Goal: Connect with others: Connect with others

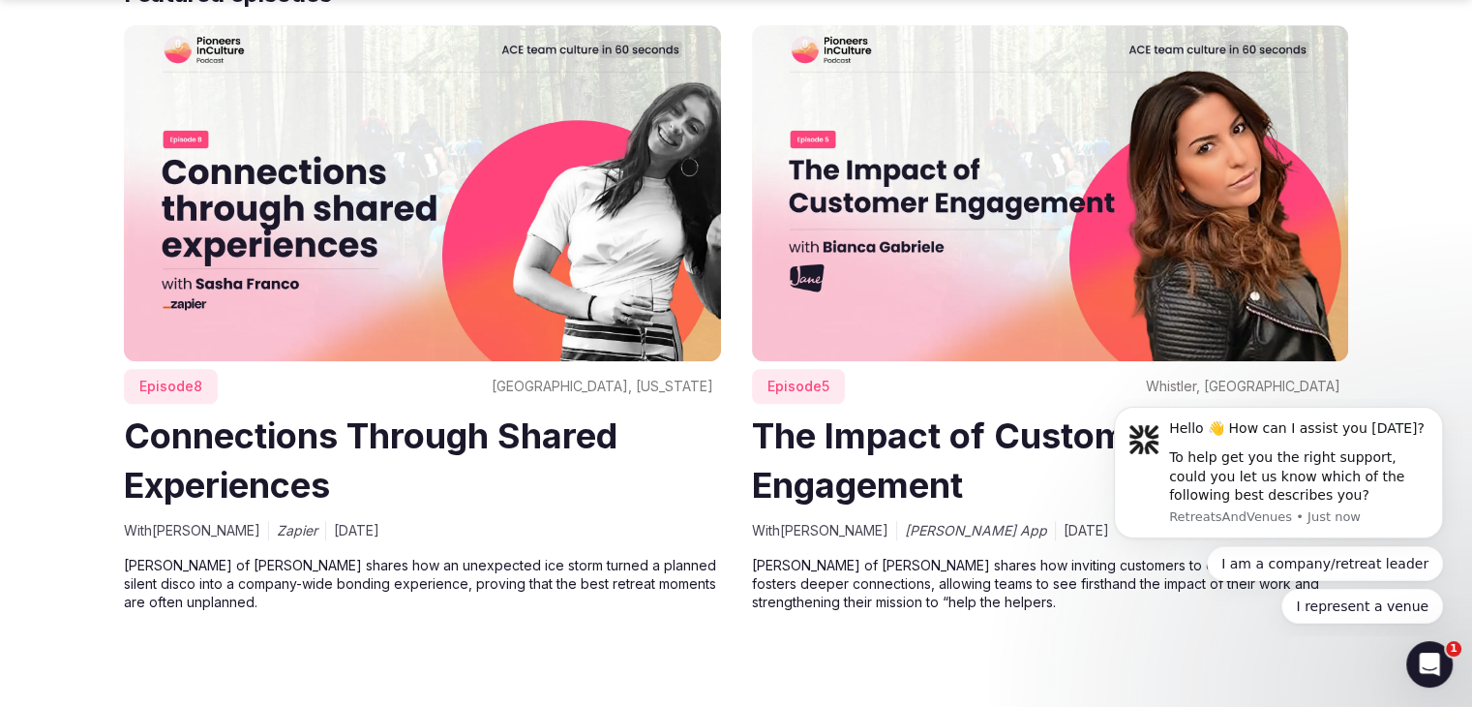
scroll to position [1589, 0]
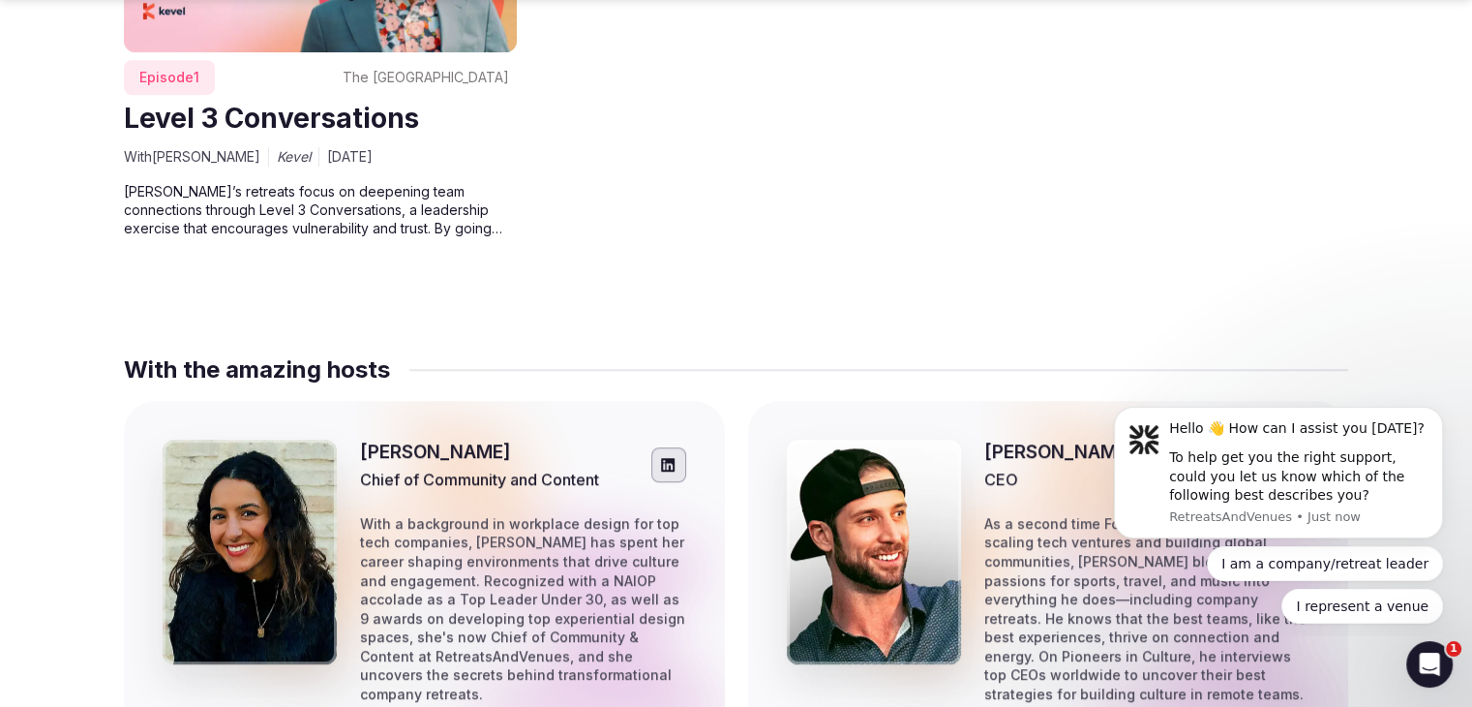
click at [271, 607] on div at bounding box center [250, 551] width 174 height 225
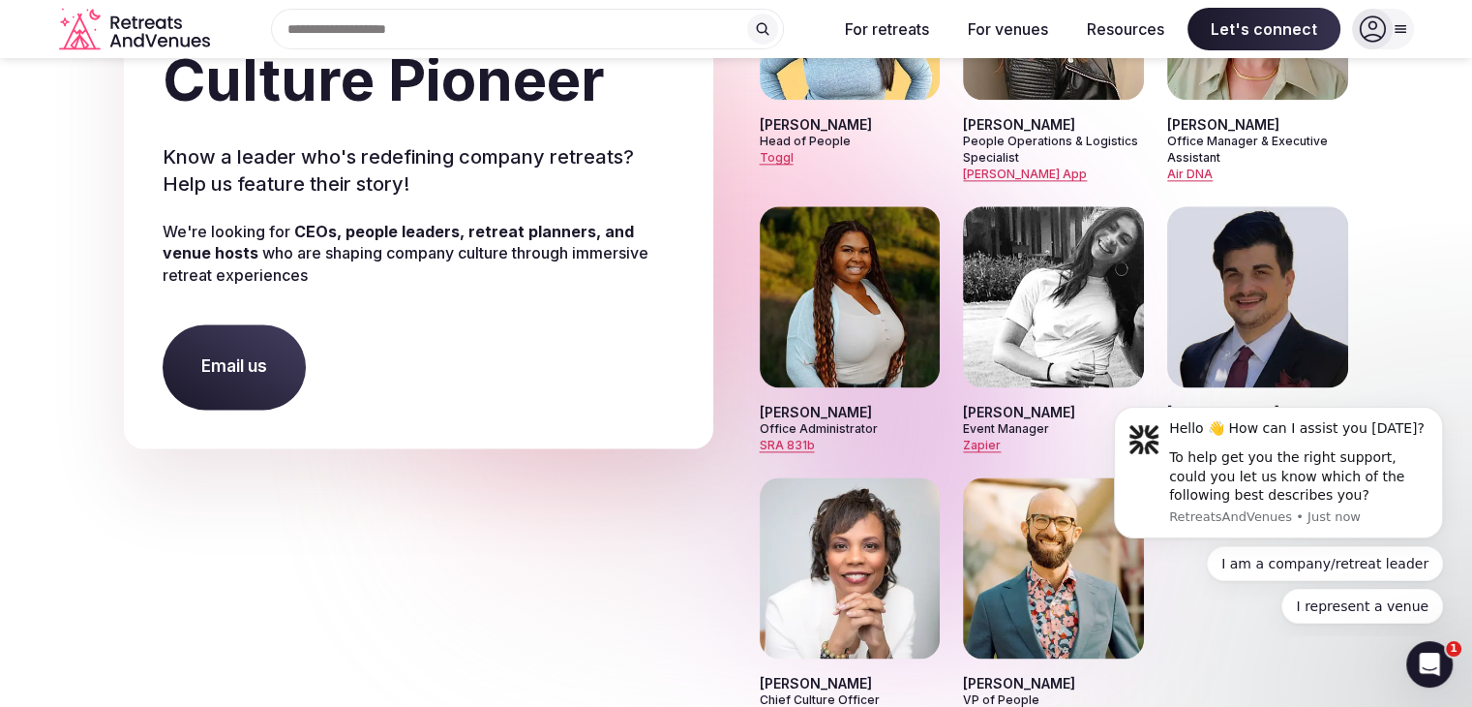
scroll to position [9777, 0]
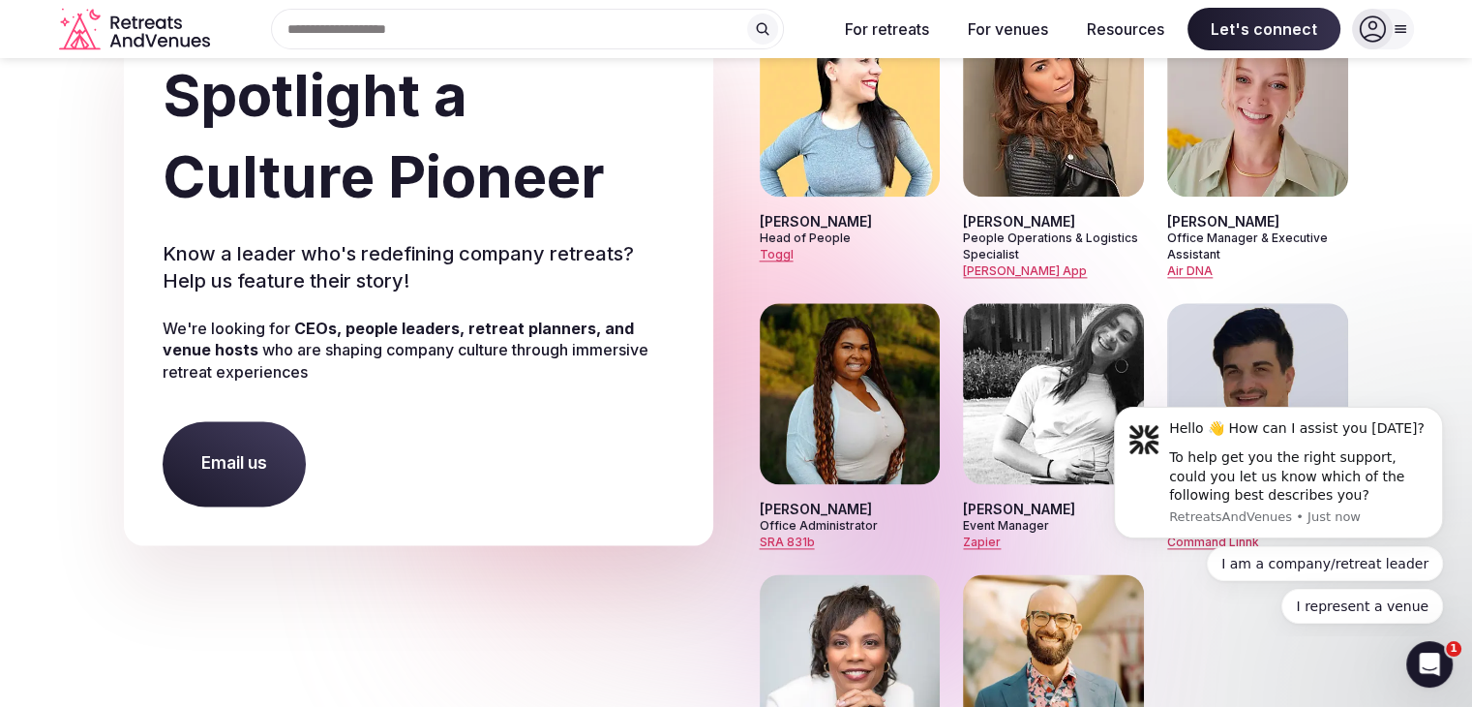
click at [436, 421] on div "Email us" at bounding box center [419, 463] width 512 height 85
click at [272, 423] on link "Email us" at bounding box center [234, 463] width 143 height 85
click at [271, 423] on link "Email us" at bounding box center [234, 463] width 143 height 85
click at [229, 457] on link "Email us" at bounding box center [234, 463] width 143 height 85
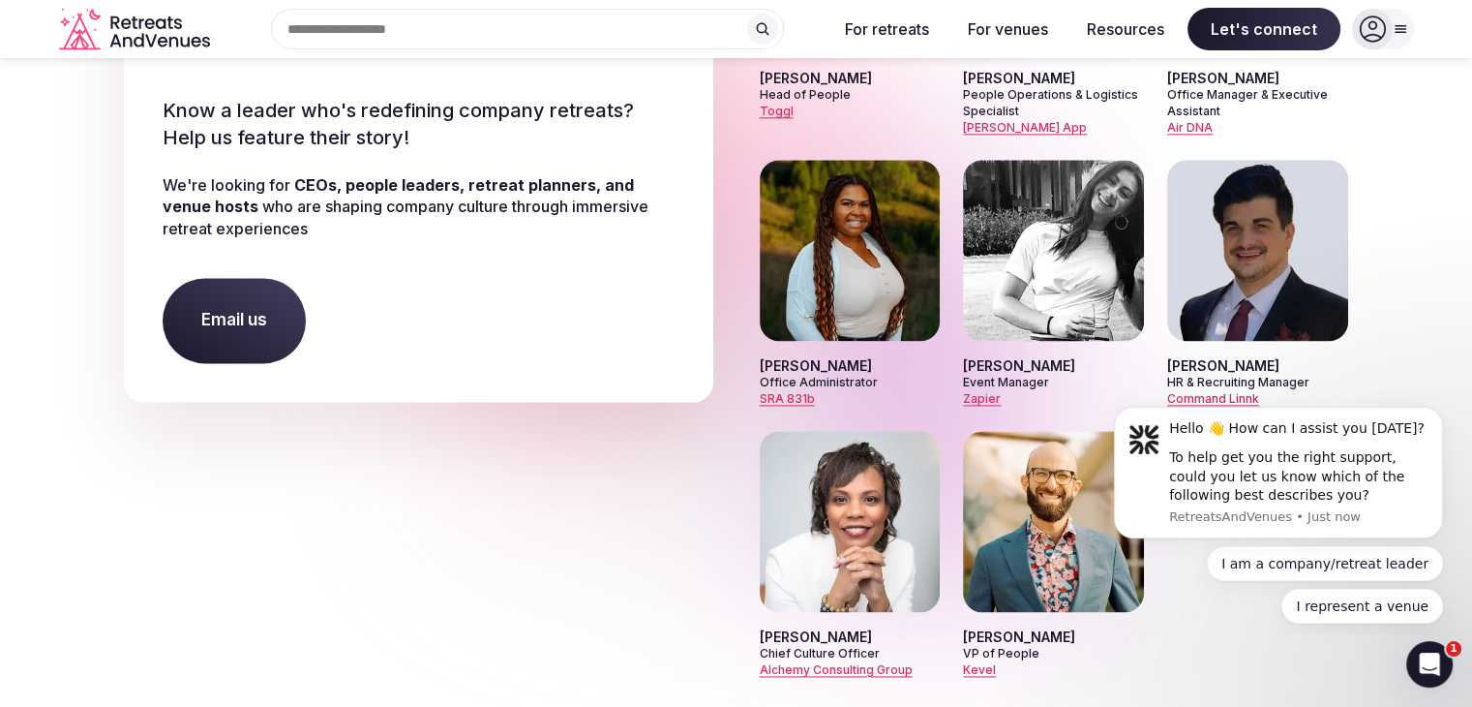
scroll to position [9681, 0]
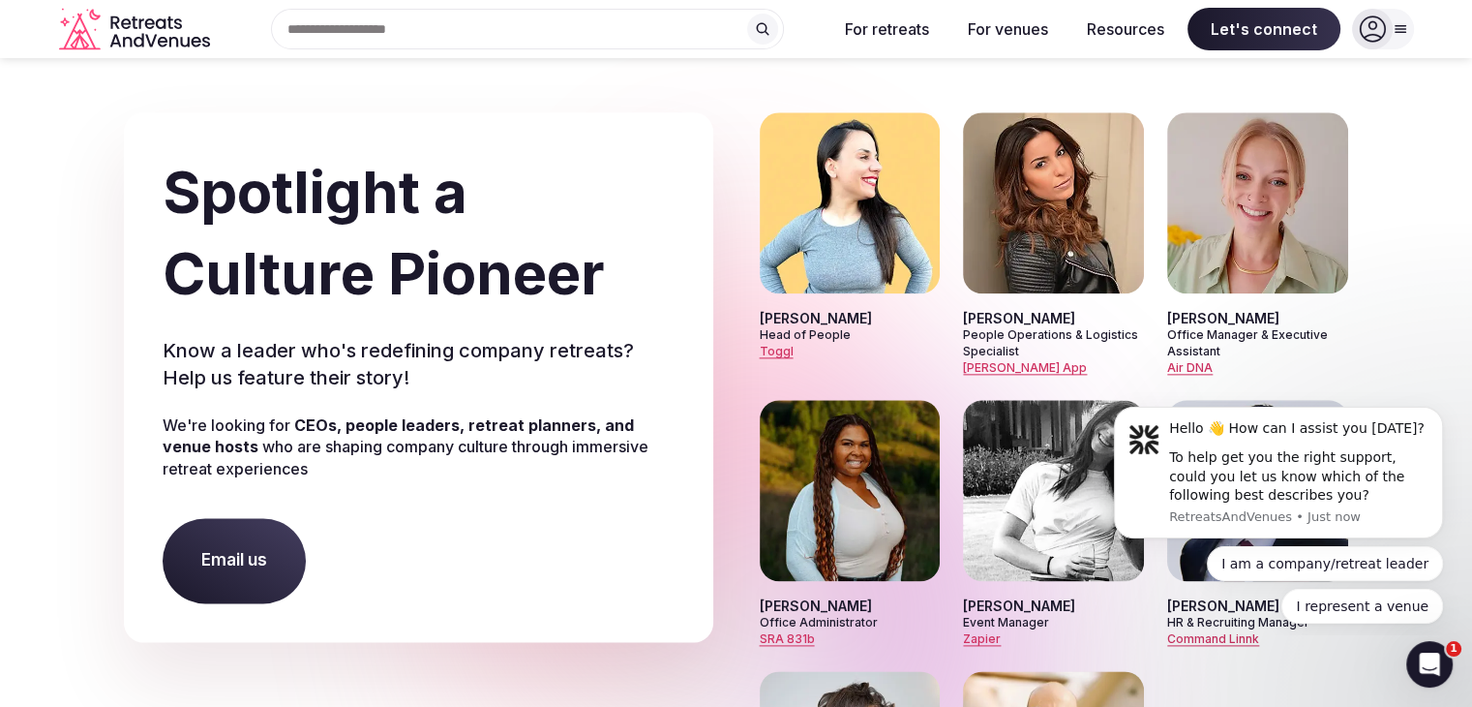
click at [231, 543] on link "Email us" at bounding box center [234, 560] width 143 height 85
click at [236, 539] on link "Email us" at bounding box center [234, 560] width 143 height 85
drag, startPoint x: 236, startPoint y: 537, endPoint x: 322, endPoint y: 528, distance: 86.7
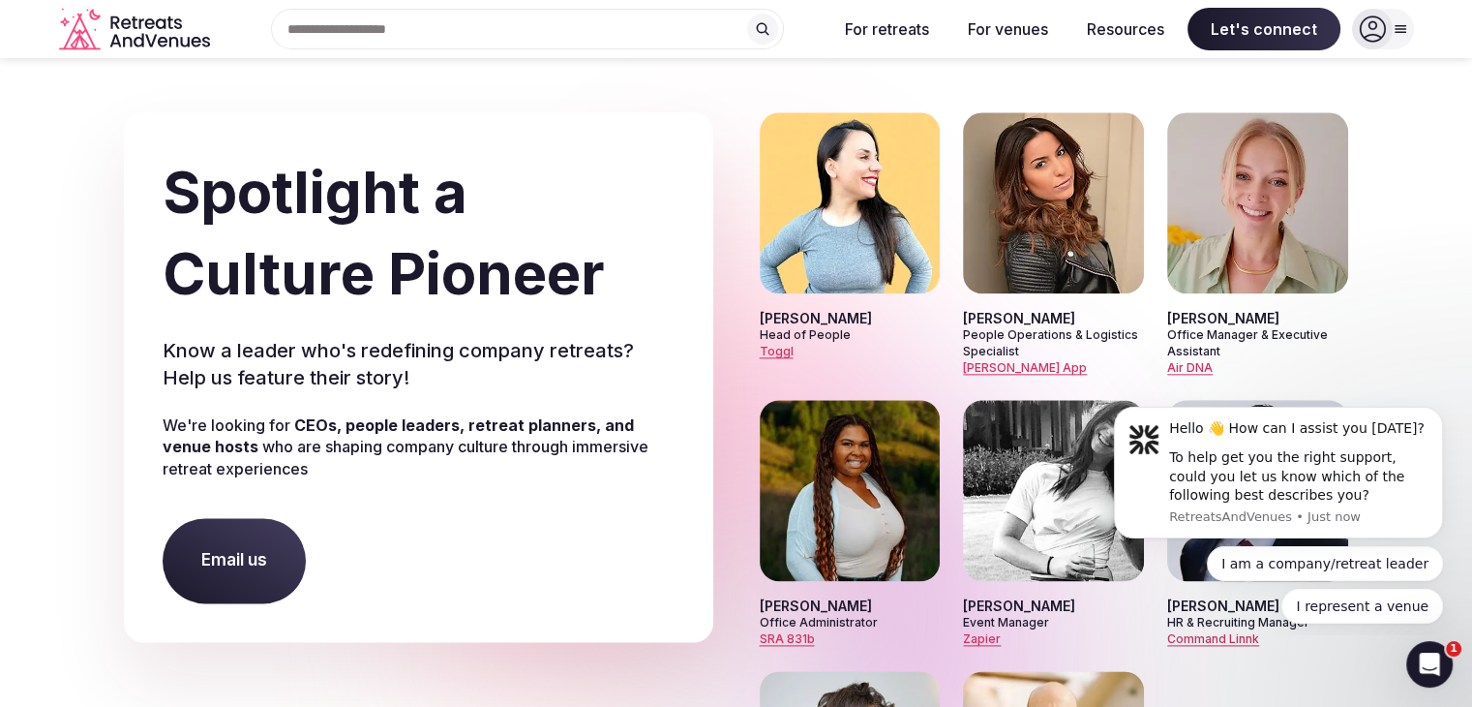
click at [236, 535] on link "Email us" at bounding box center [234, 560] width 143 height 85
click at [1440, 406] on button "Dismiss notification" at bounding box center [1437, 412] width 25 height 25
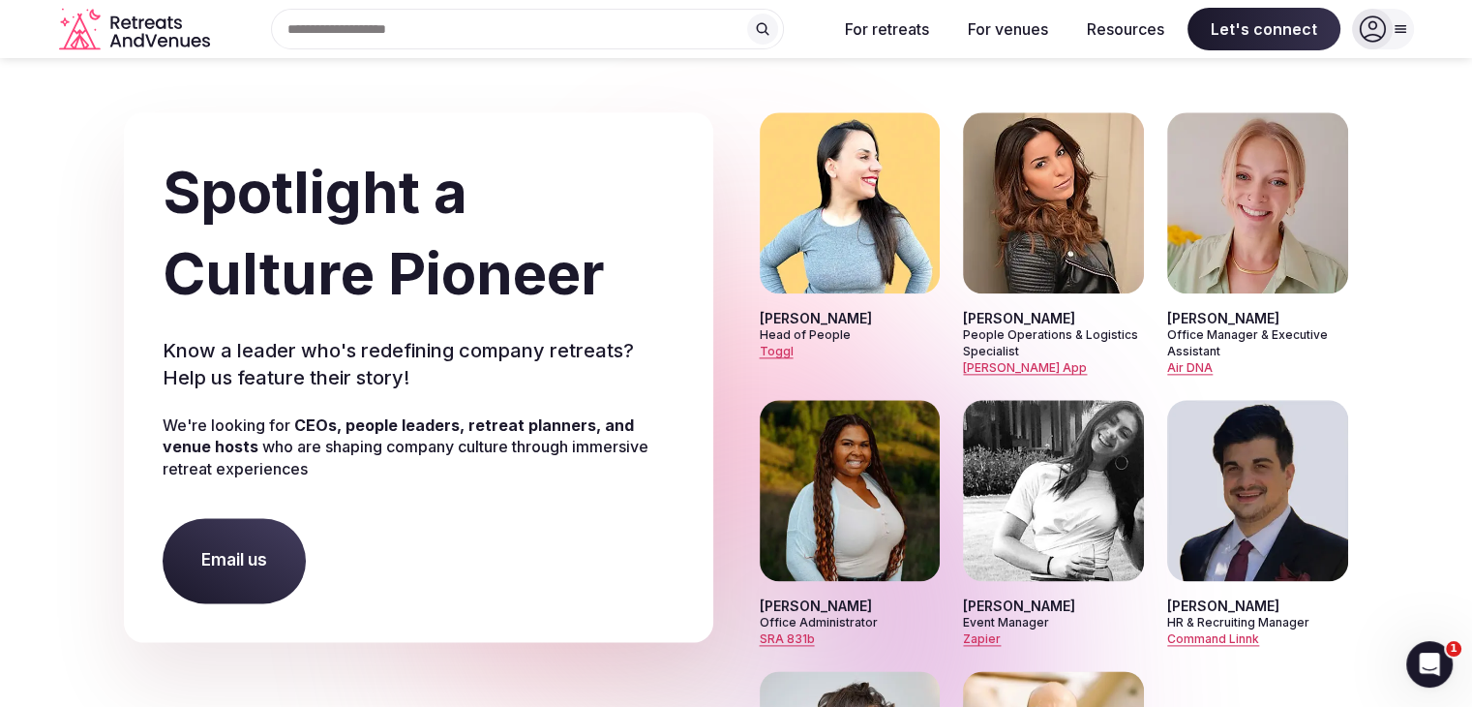
click at [252, 542] on link "Email us" at bounding box center [234, 560] width 143 height 85
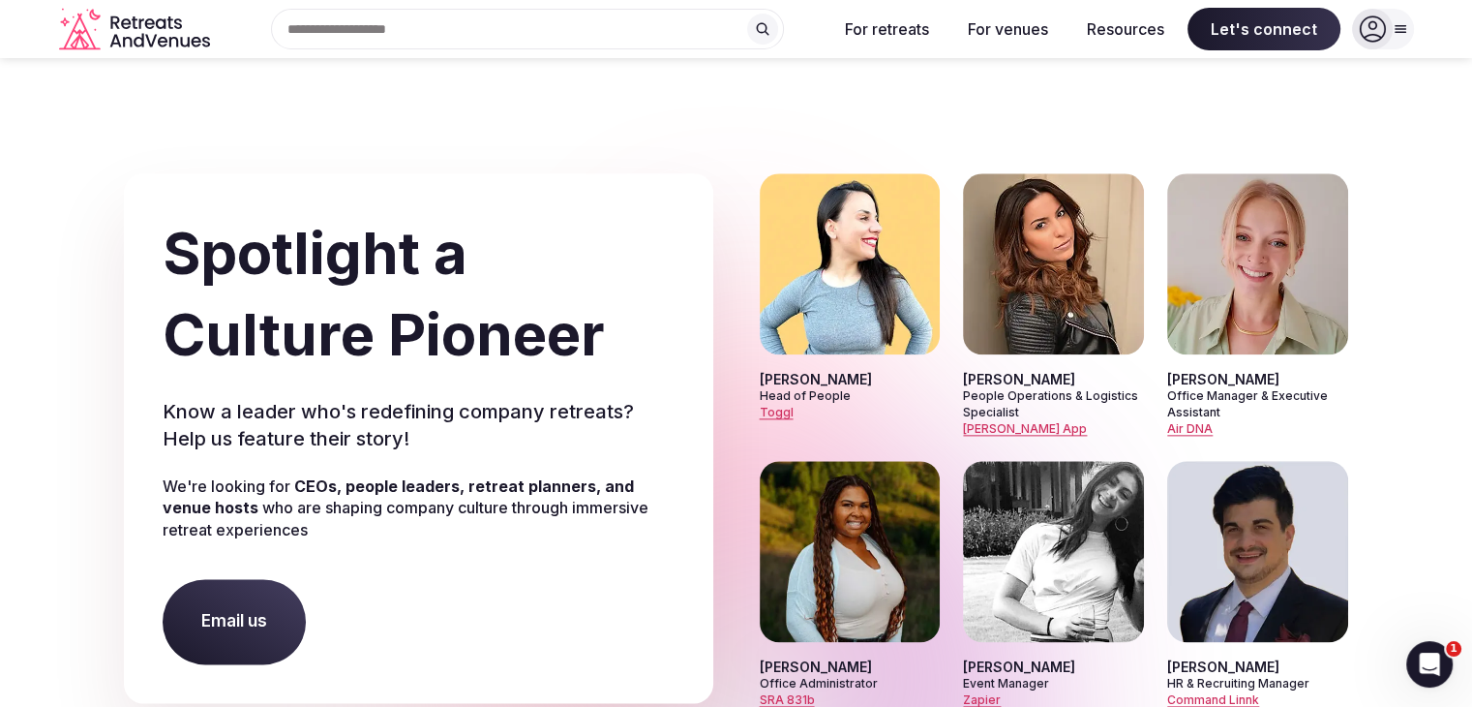
scroll to position [9584, 0]
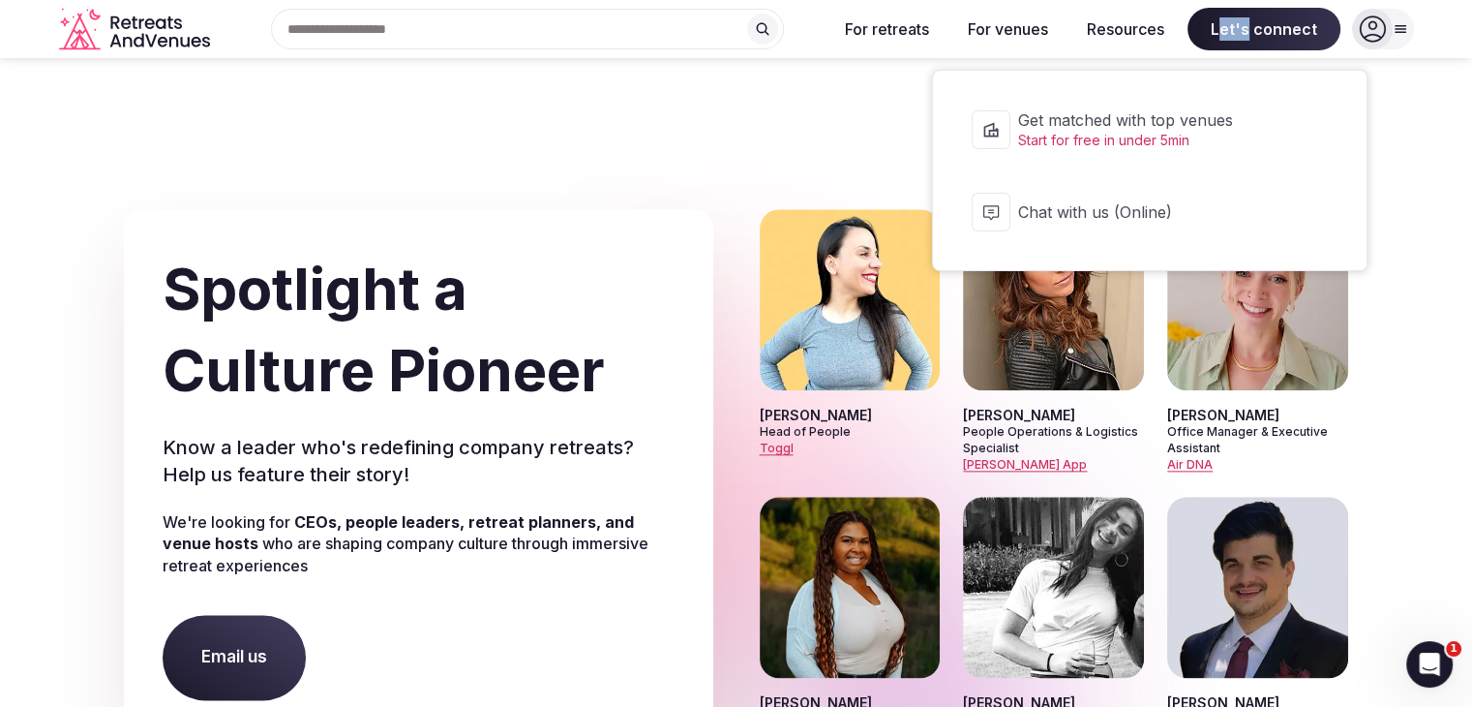
click at [1255, 40] on div "Search Popular Destinations Toscana, Italy Riviera Maya, Mexico Indonesia, Bali…" at bounding box center [736, 29] width 1355 height 59
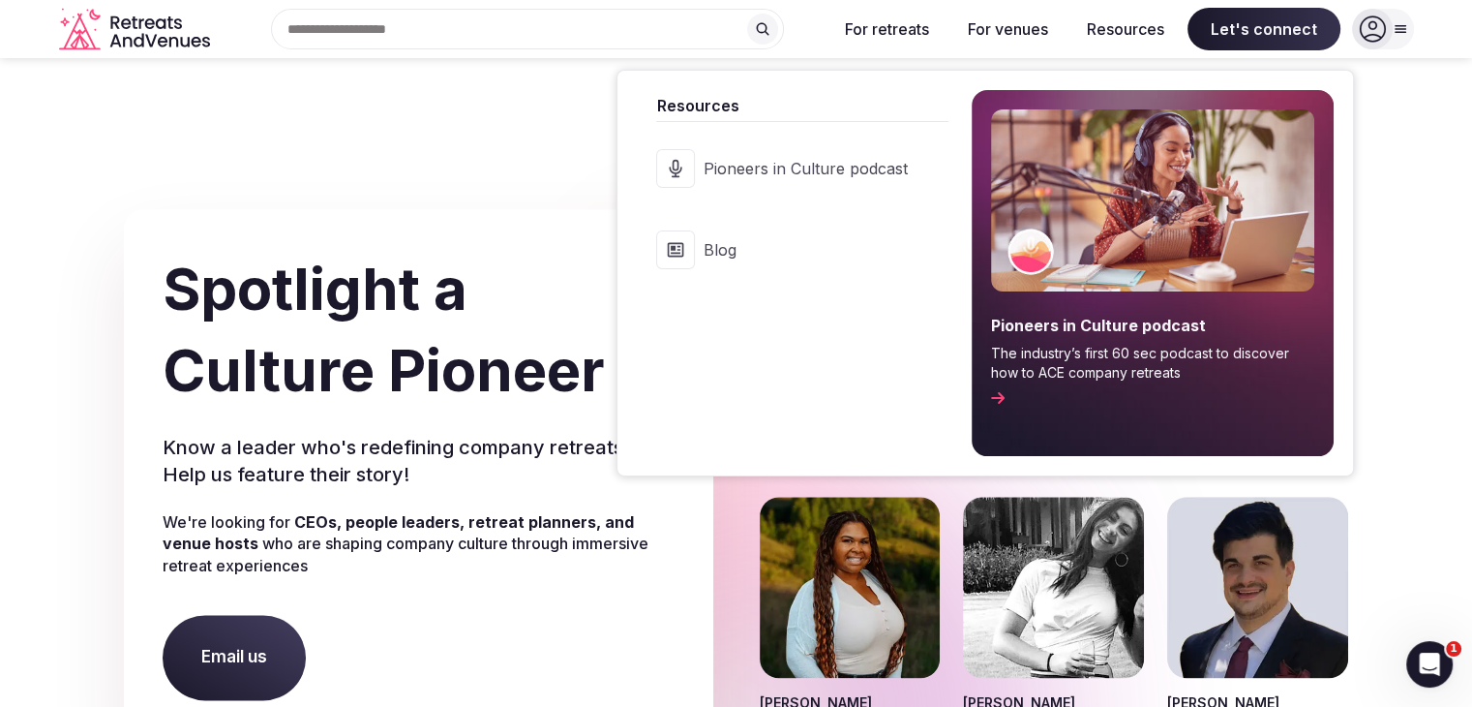
click at [1136, 50] on div "Resources Pioneers in Culture podcast Blog Pioneers in Culture podcast The indu…" at bounding box center [985, 263] width 737 height 426
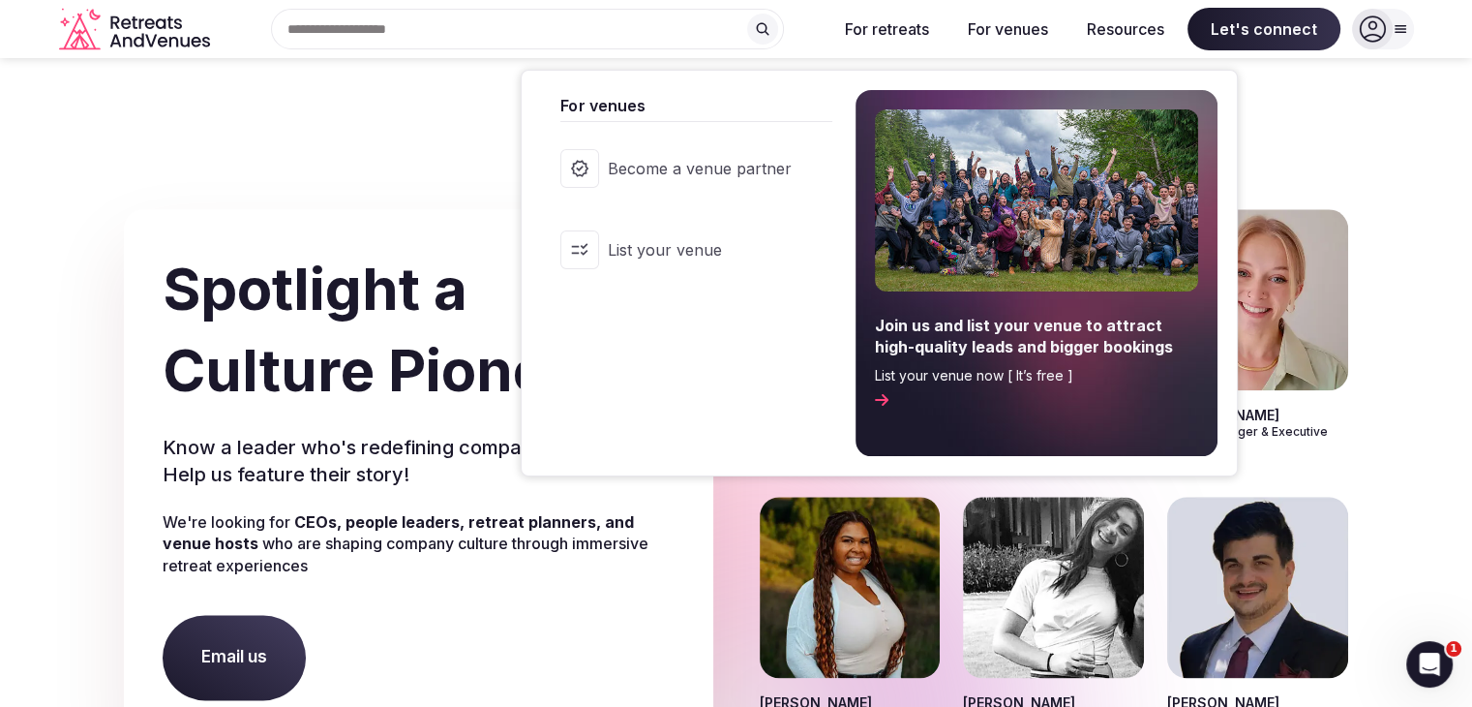
click at [749, 159] on span "Become a venue partner" at bounding box center [699, 168] width 184 height 21
